Goal: Task Accomplishment & Management: Use online tool/utility

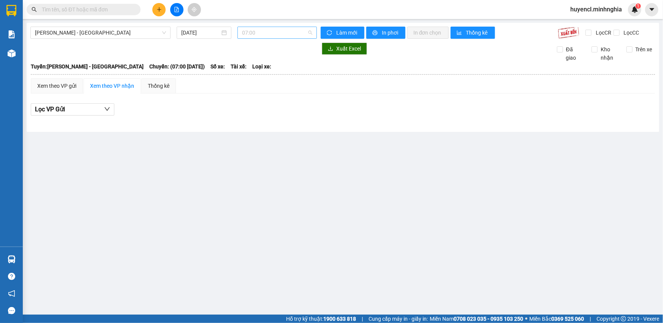
click at [254, 31] on span "07:00" at bounding box center [277, 32] width 70 height 11
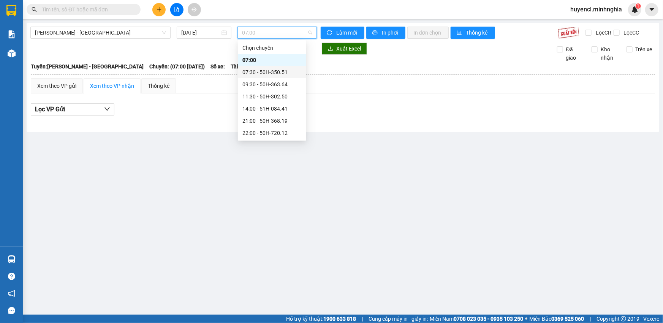
click at [280, 75] on div "07:30 - 50H-350.51" at bounding box center [271, 72] width 59 height 8
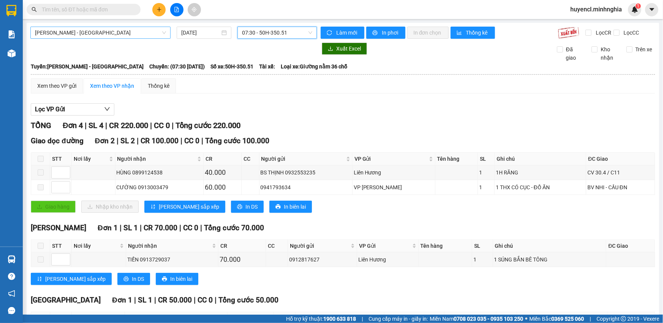
click at [122, 30] on span "[PERSON_NAME] - [GEOGRAPHIC_DATA]" at bounding box center [100, 32] width 131 height 11
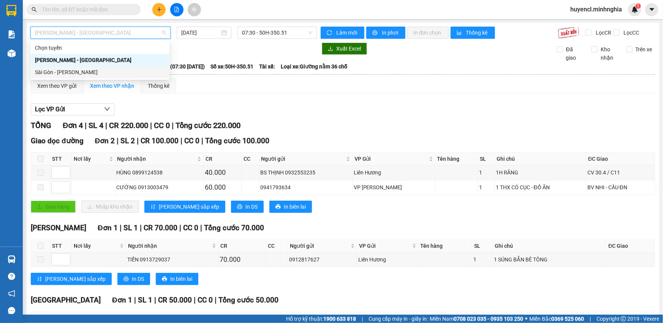
click at [78, 74] on div "Sài Gòn - [PERSON_NAME]" at bounding box center [100, 72] width 130 height 8
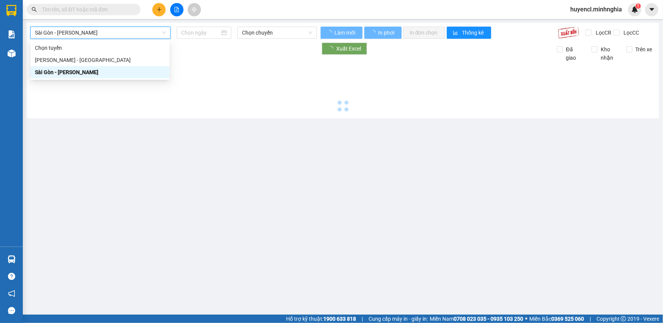
type input "[DATE]"
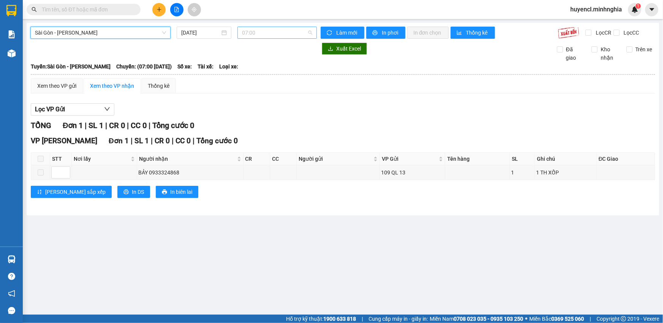
click at [292, 30] on span "07:00" at bounding box center [277, 32] width 70 height 11
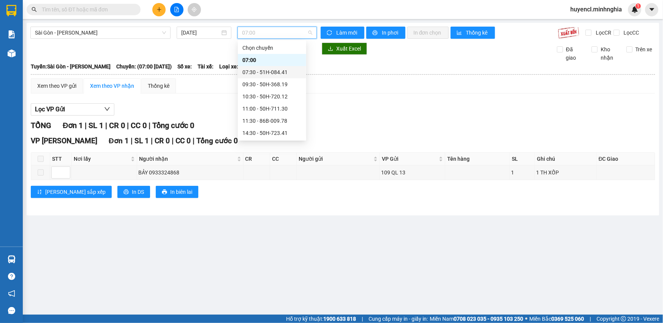
click at [290, 75] on div "07:30 - 51H-084.41" at bounding box center [271, 72] width 59 height 8
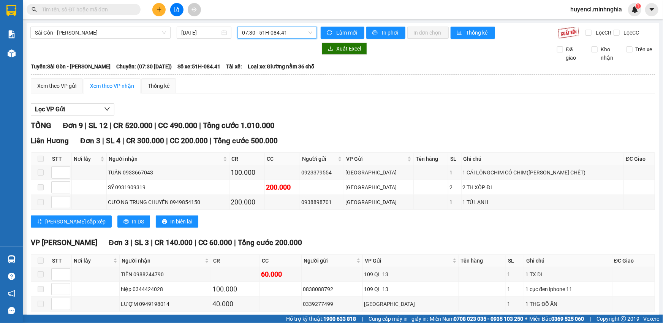
click at [261, 34] on span "07:30 - 51H-084.41" at bounding box center [277, 32] width 70 height 11
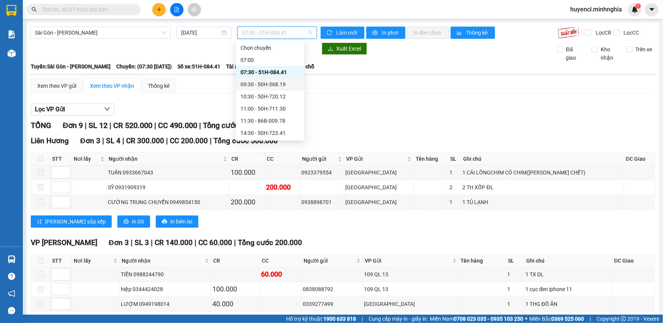
click at [283, 84] on div "09:30 - 50H-368.19" at bounding box center [270, 84] width 59 height 8
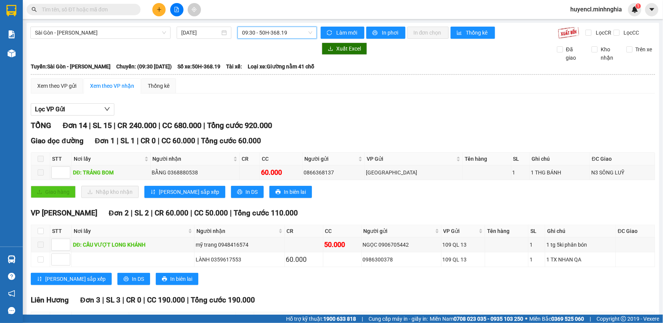
click at [280, 30] on span "09:30 - 50H-368.19" at bounding box center [277, 32] width 70 height 11
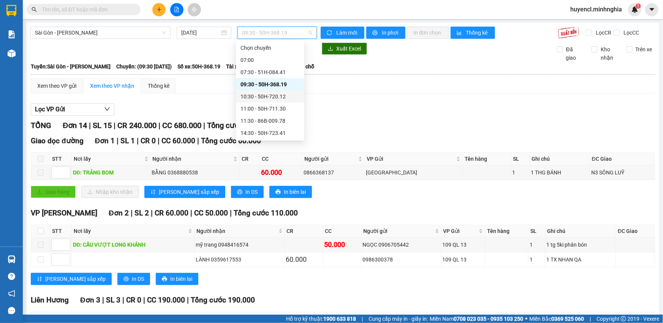
click at [293, 98] on div "10:30 - 50H-720.12" at bounding box center [270, 96] width 59 height 8
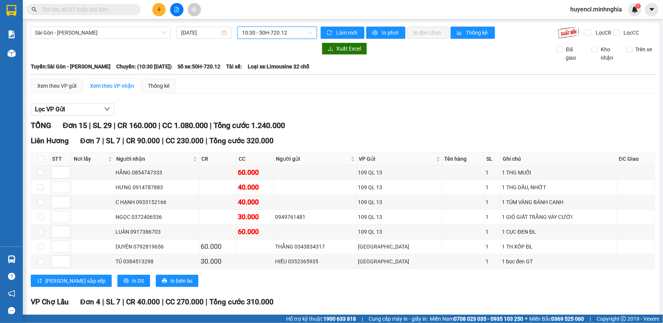
click at [250, 34] on span "10:30 - 50H-720.12" at bounding box center [277, 32] width 70 height 11
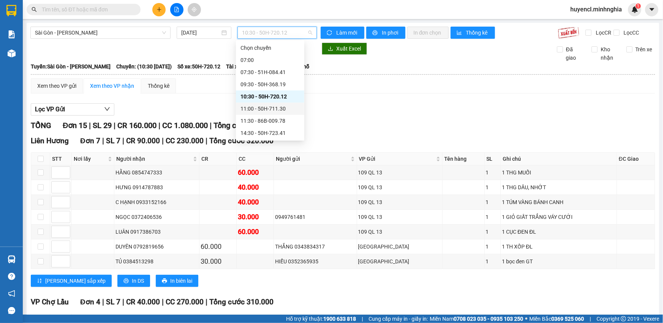
click at [286, 111] on div "11:00 - 50H-711.30" at bounding box center [270, 108] width 59 height 8
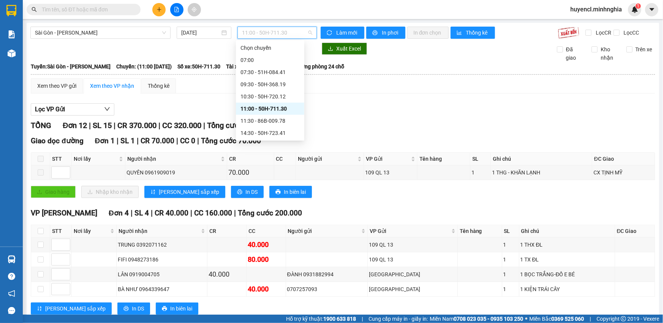
click at [267, 31] on span "11:00 - 50H-711.30" at bounding box center [277, 32] width 70 height 11
click at [290, 119] on div "11:30 - 86B-009.78" at bounding box center [270, 121] width 59 height 8
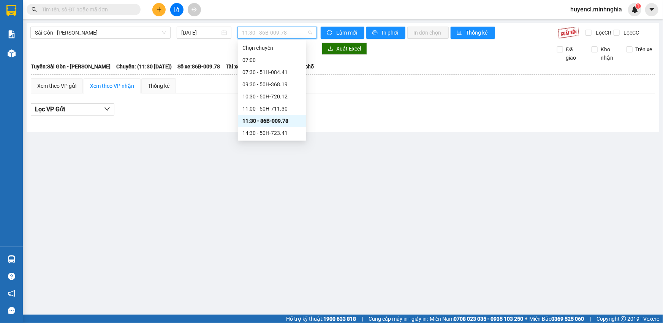
click at [277, 35] on span "11:30 - 86B-009.78" at bounding box center [277, 32] width 70 height 11
click at [283, 134] on div "14:30 - 50H-723.41" at bounding box center [271, 133] width 59 height 8
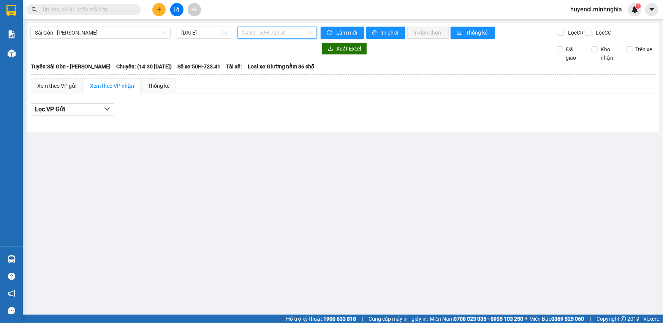
click at [268, 29] on span "14:30 - 50H-723.41" at bounding box center [277, 32] width 70 height 11
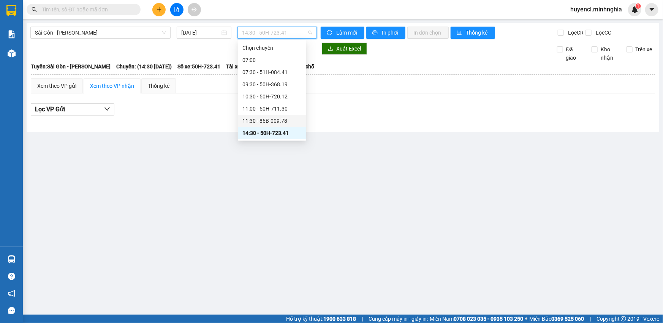
click at [278, 123] on div "11:30 - 86B-009.78" at bounding box center [271, 121] width 59 height 8
